Goal: Information Seeking & Learning: Check status

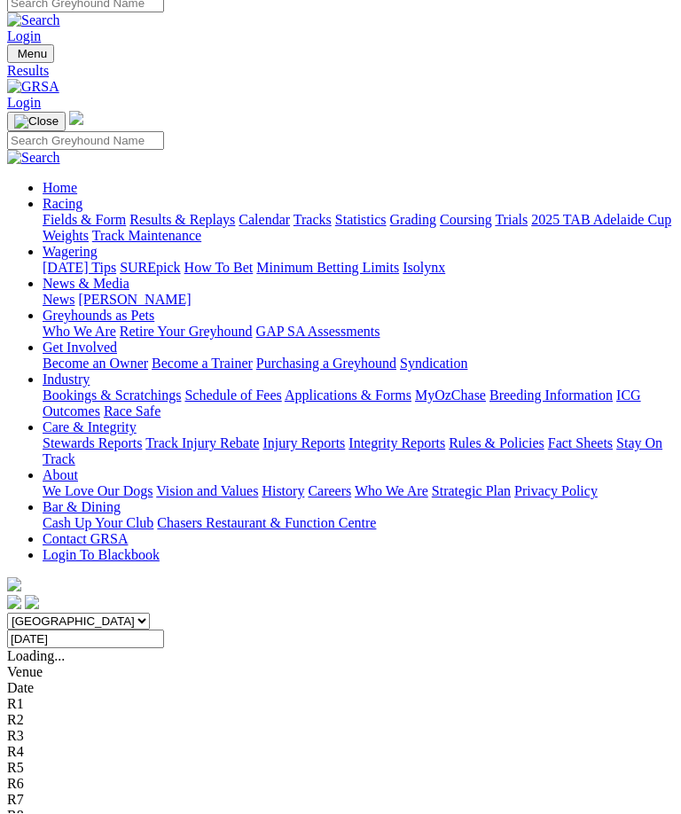
scroll to position [13, 0]
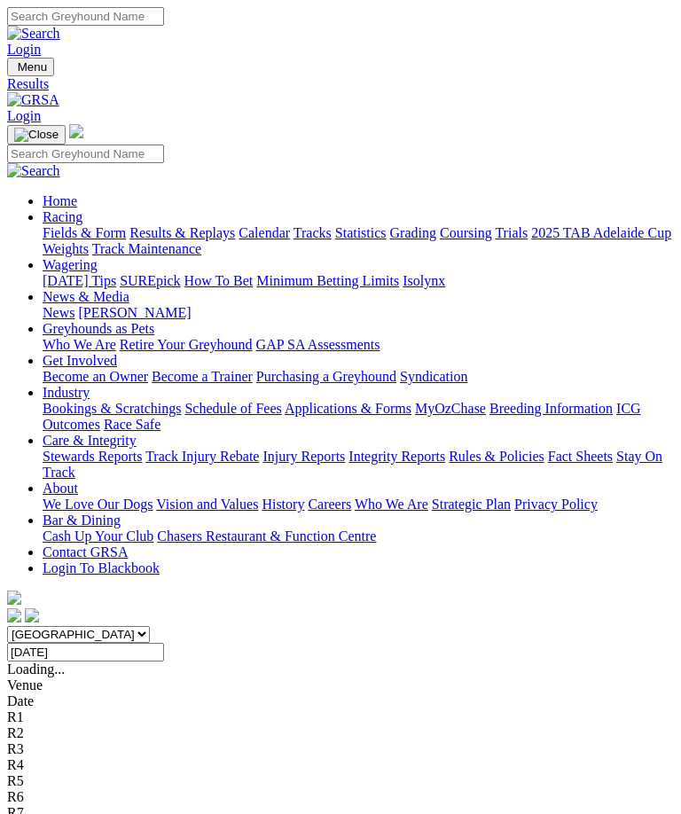
scroll to position [13, 0]
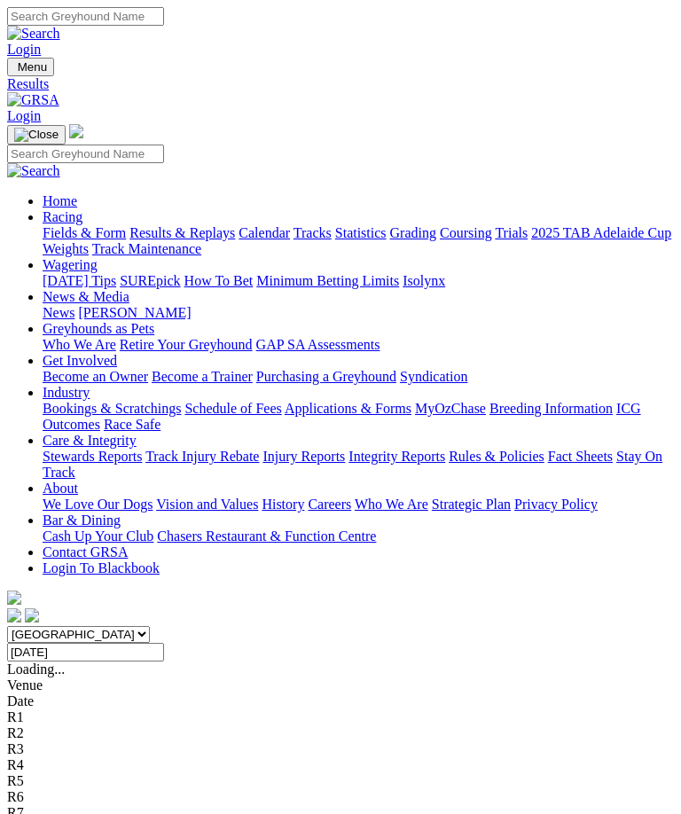
scroll to position [13, 0]
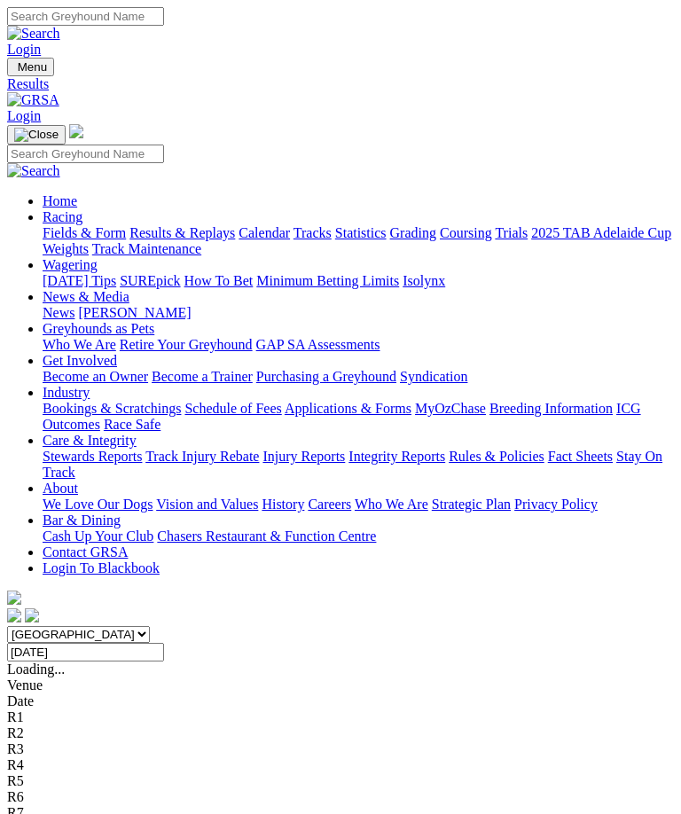
scroll to position [13, 0]
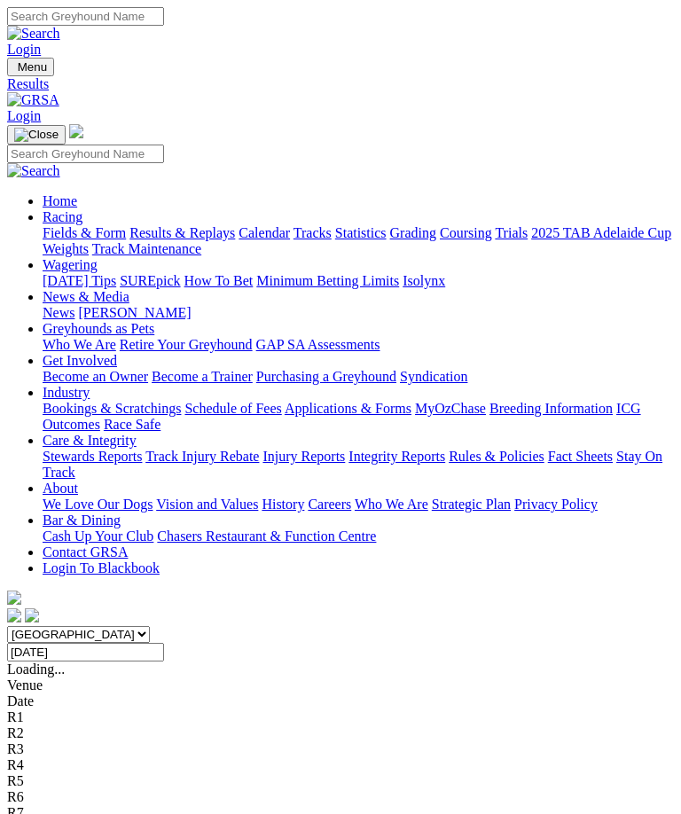
scroll to position [13, 0]
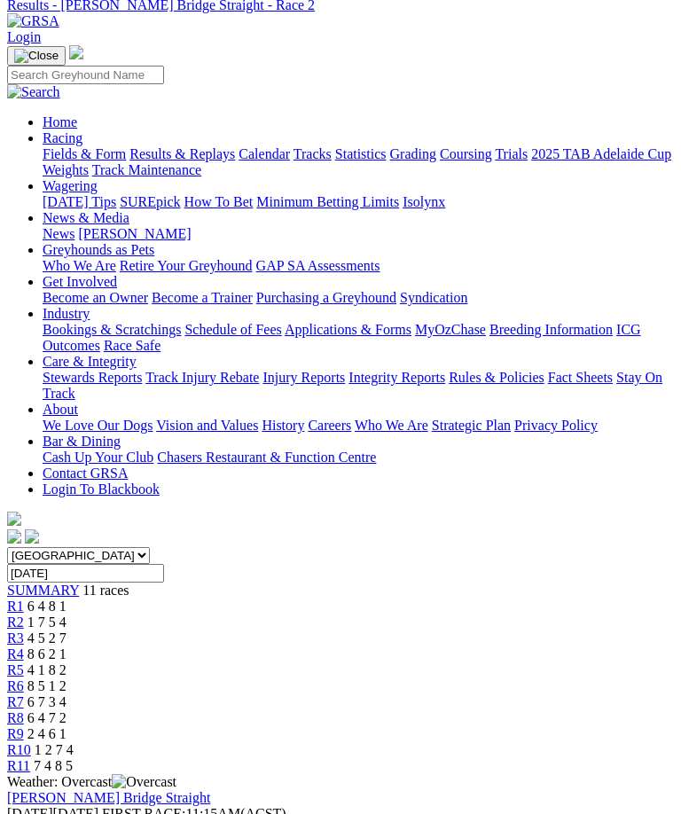
scroll to position [73, 0]
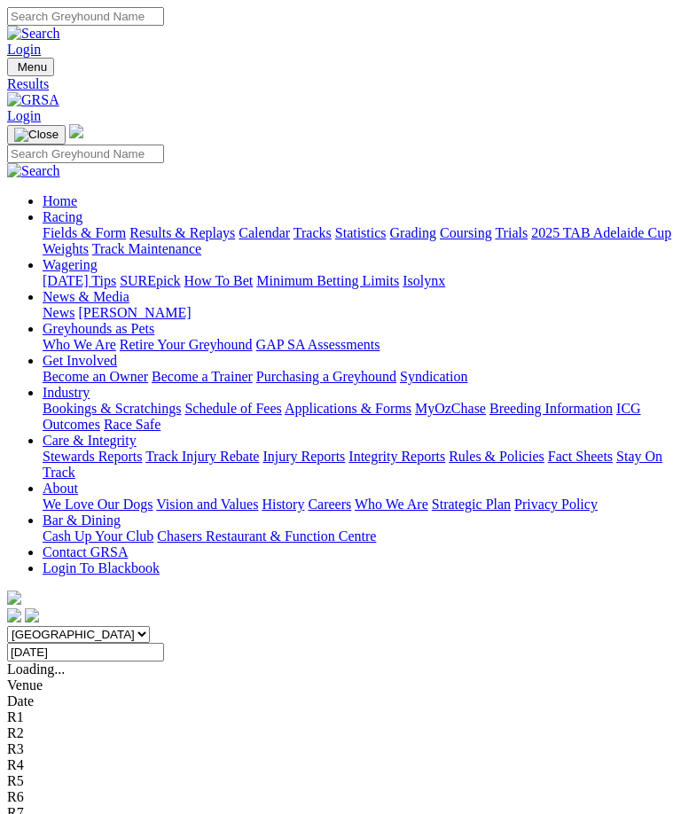
scroll to position [13, 0]
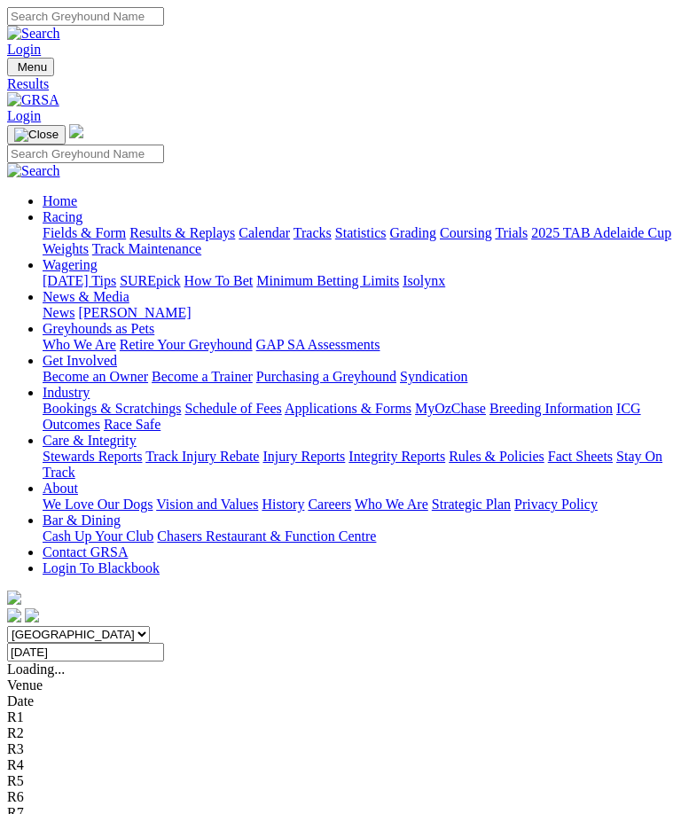
scroll to position [13, 0]
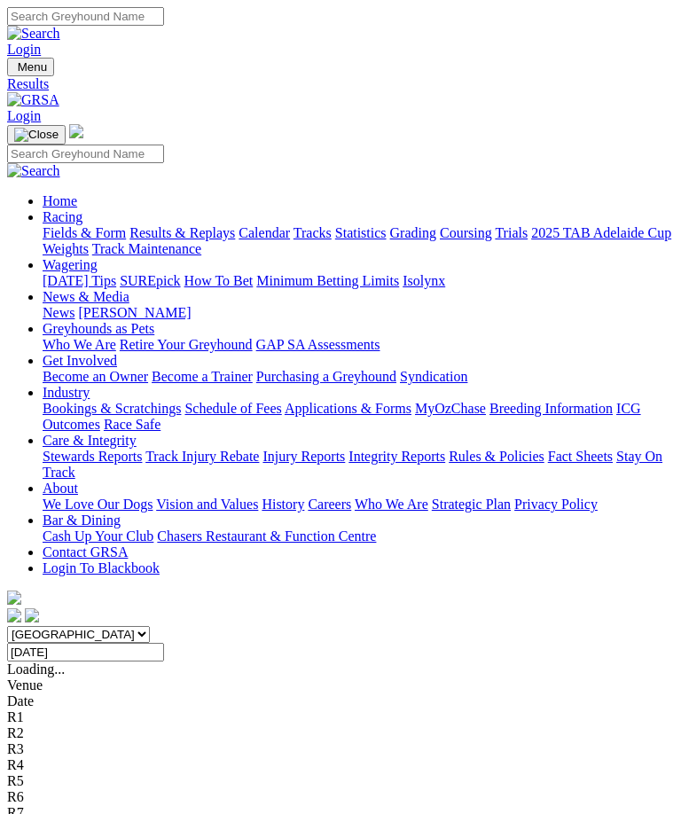
scroll to position [13, 0]
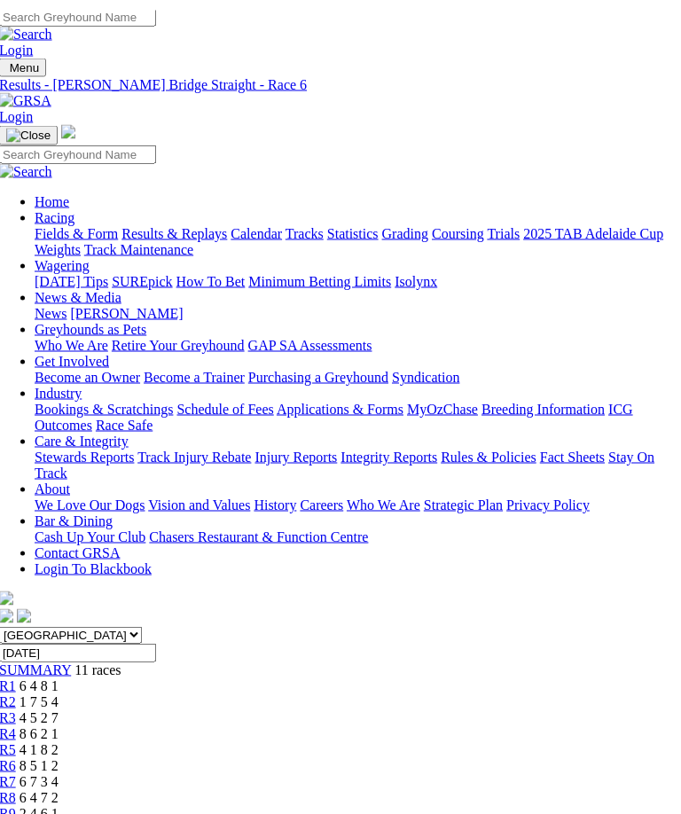
scroll to position [0, 3]
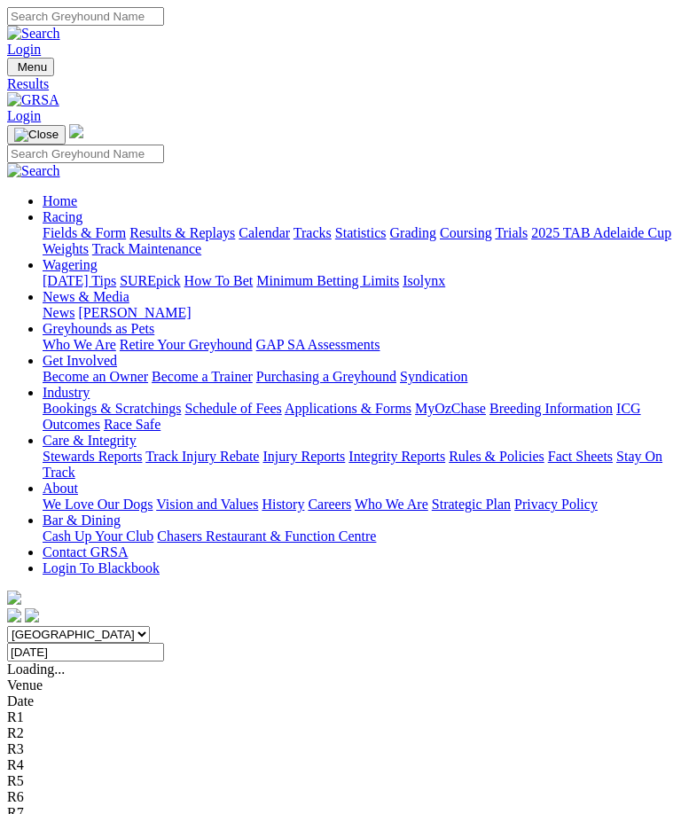
scroll to position [13, 0]
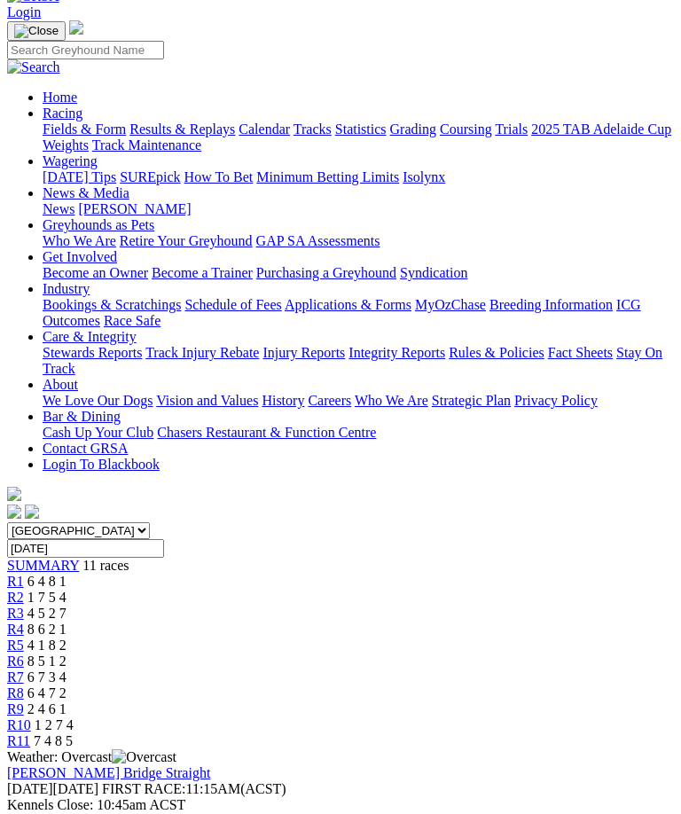
scroll to position [102, 0]
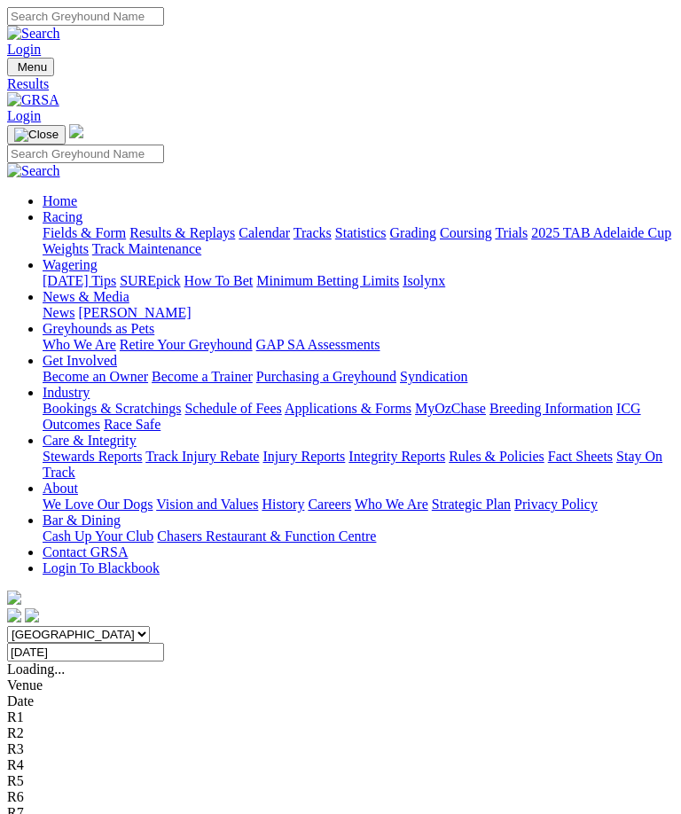
scroll to position [13, 0]
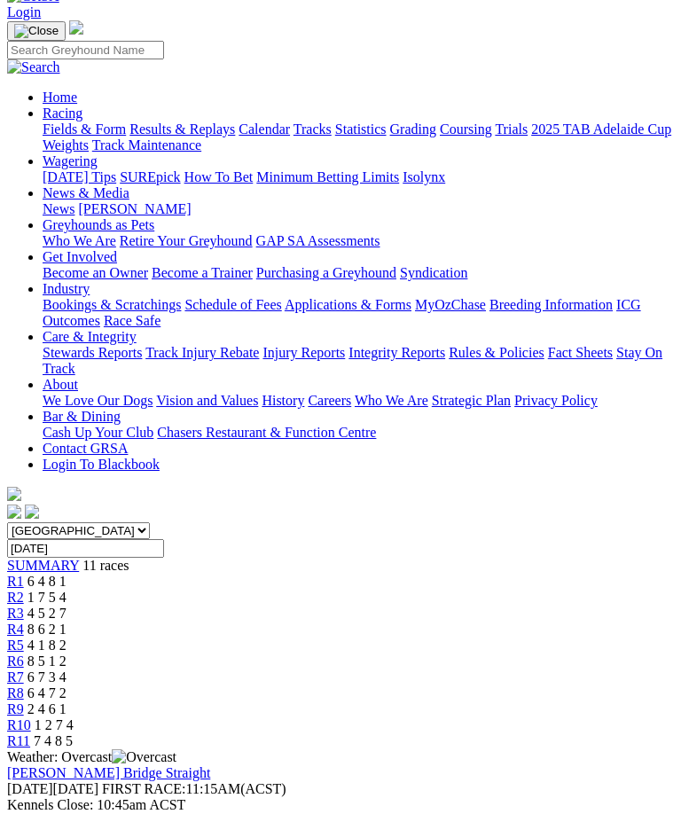
scroll to position [0, 3]
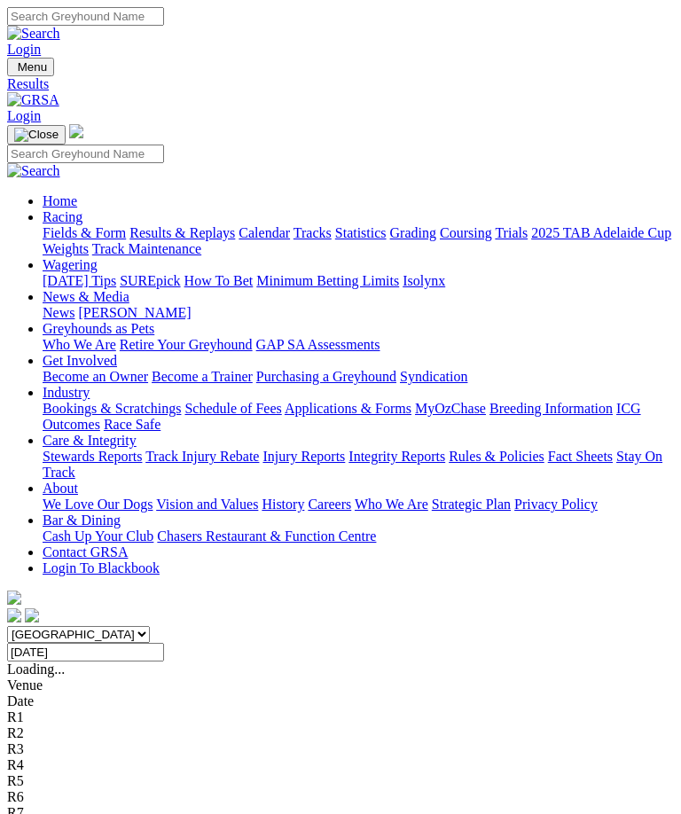
scroll to position [13, 0]
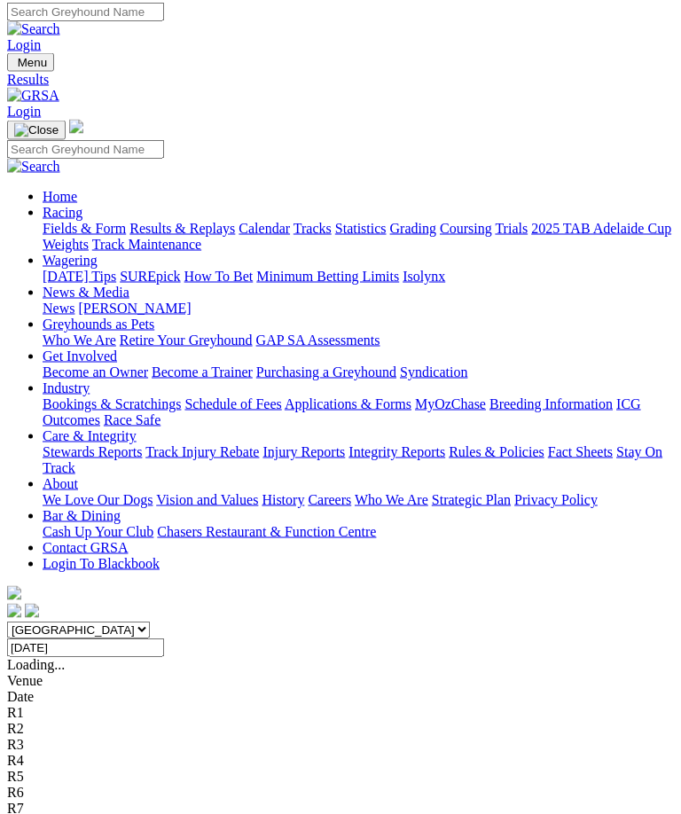
scroll to position [0, 0]
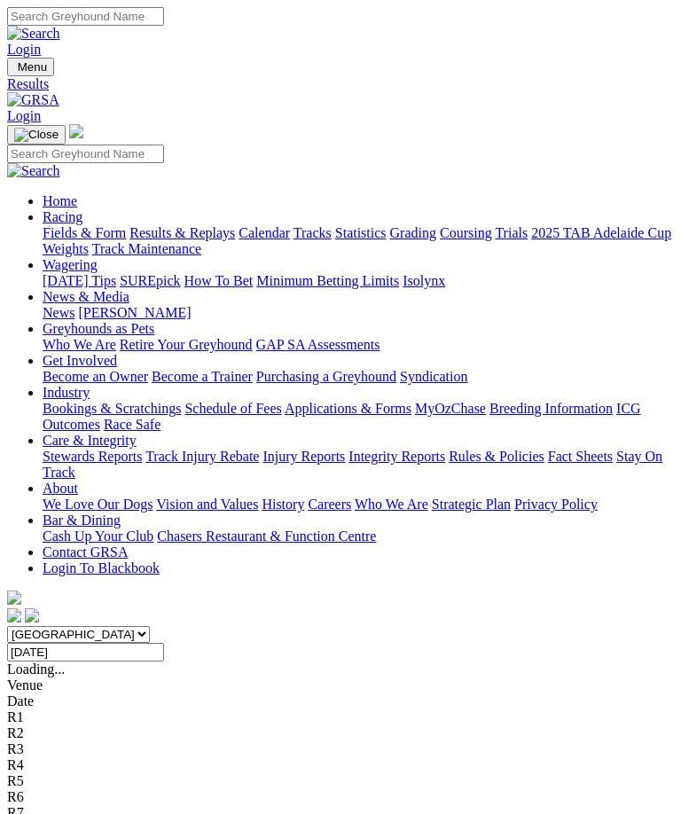
click at [164, 643] on input "[DATE]" at bounding box center [85, 652] width 157 height 19
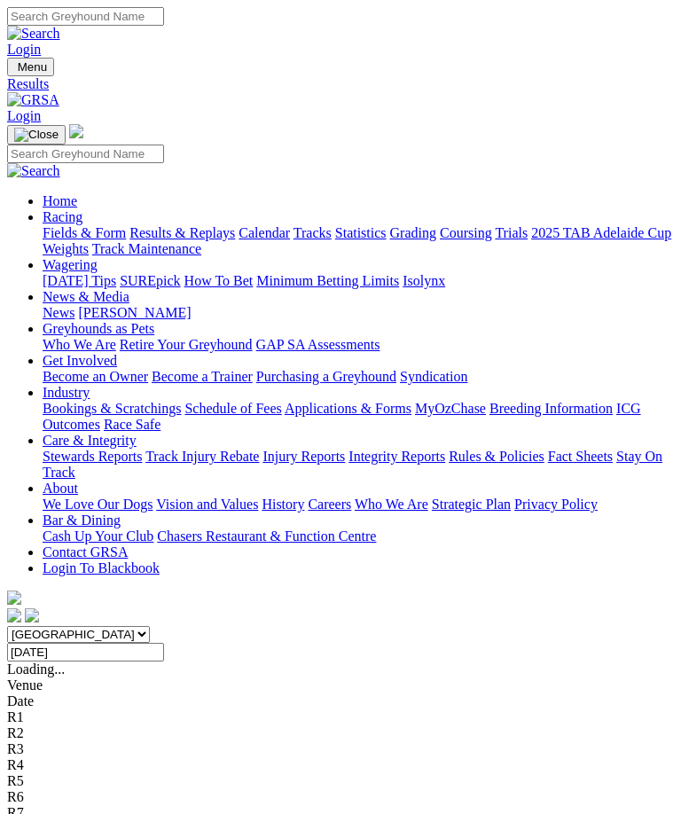
type input "[DATE]"
click at [150, 626] on select "South Australia New South Wales Northern Territory Queensland Tasmania Victoria…" at bounding box center [78, 634] width 143 height 17
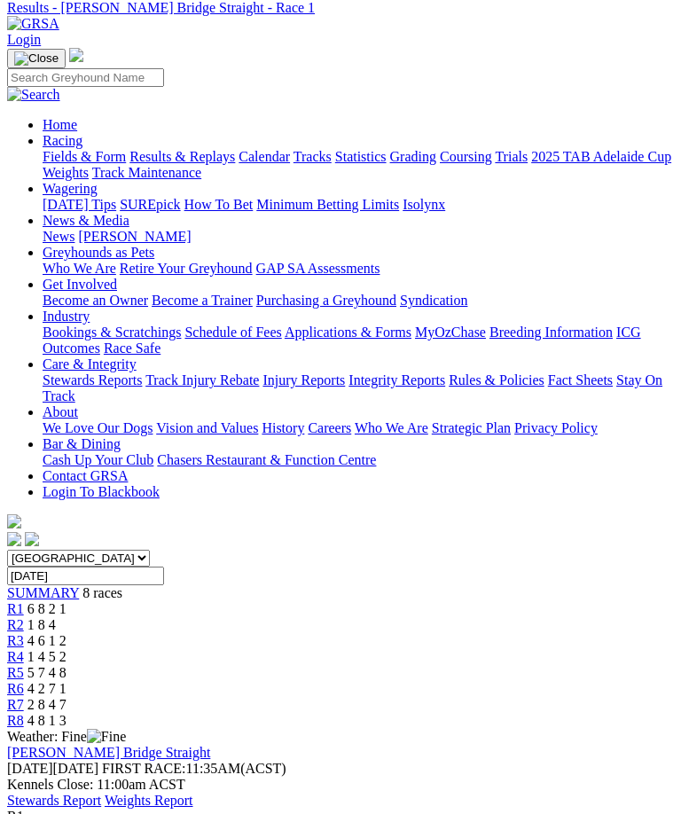
scroll to position [73, 0]
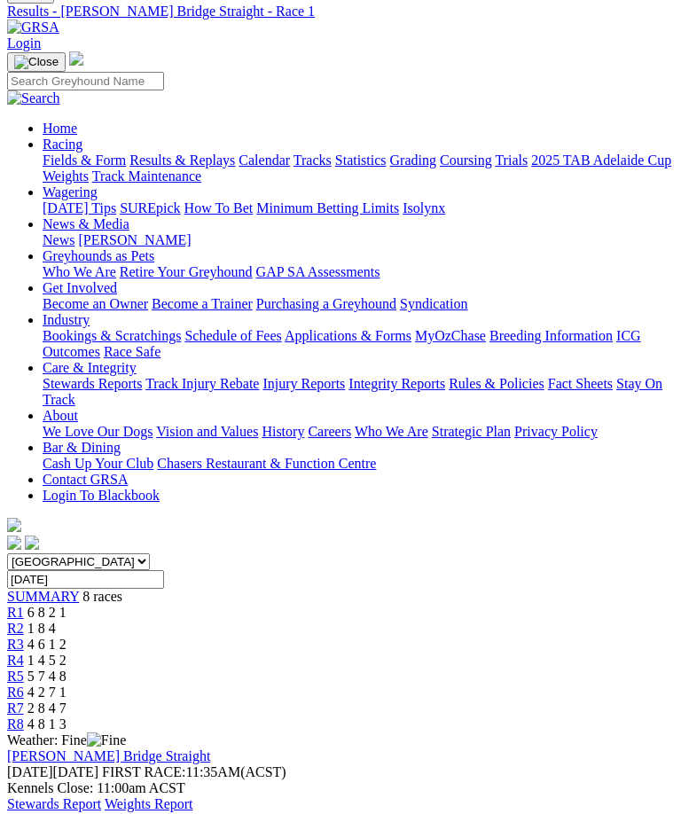
click at [24, 621] on span "R2" at bounding box center [15, 628] width 17 height 15
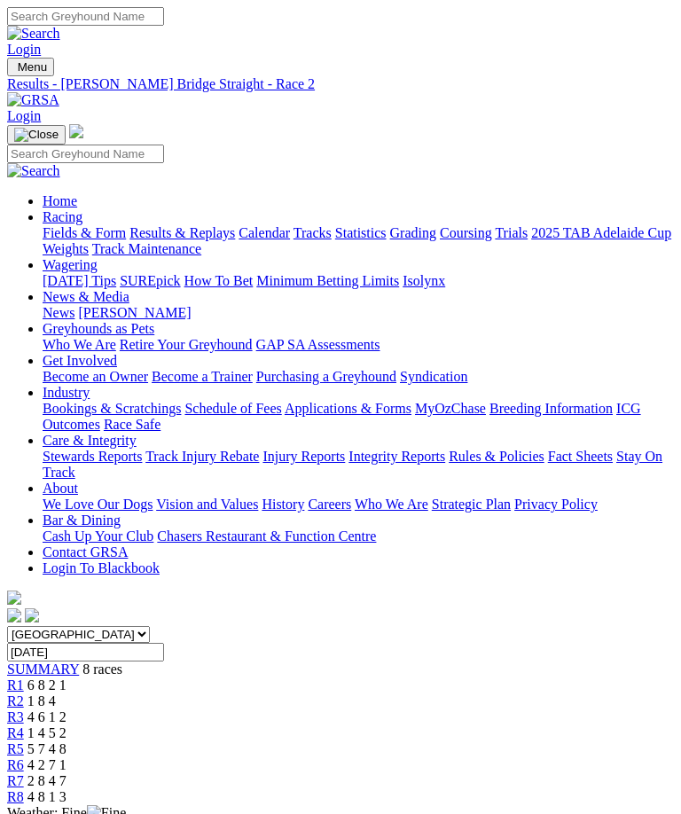
click at [24, 710] on span "R3" at bounding box center [15, 717] width 17 height 15
click at [24, 758] on span "R6" at bounding box center [15, 765] width 17 height 15
